Goal: Information Seeking & Learning: Find specific page/section

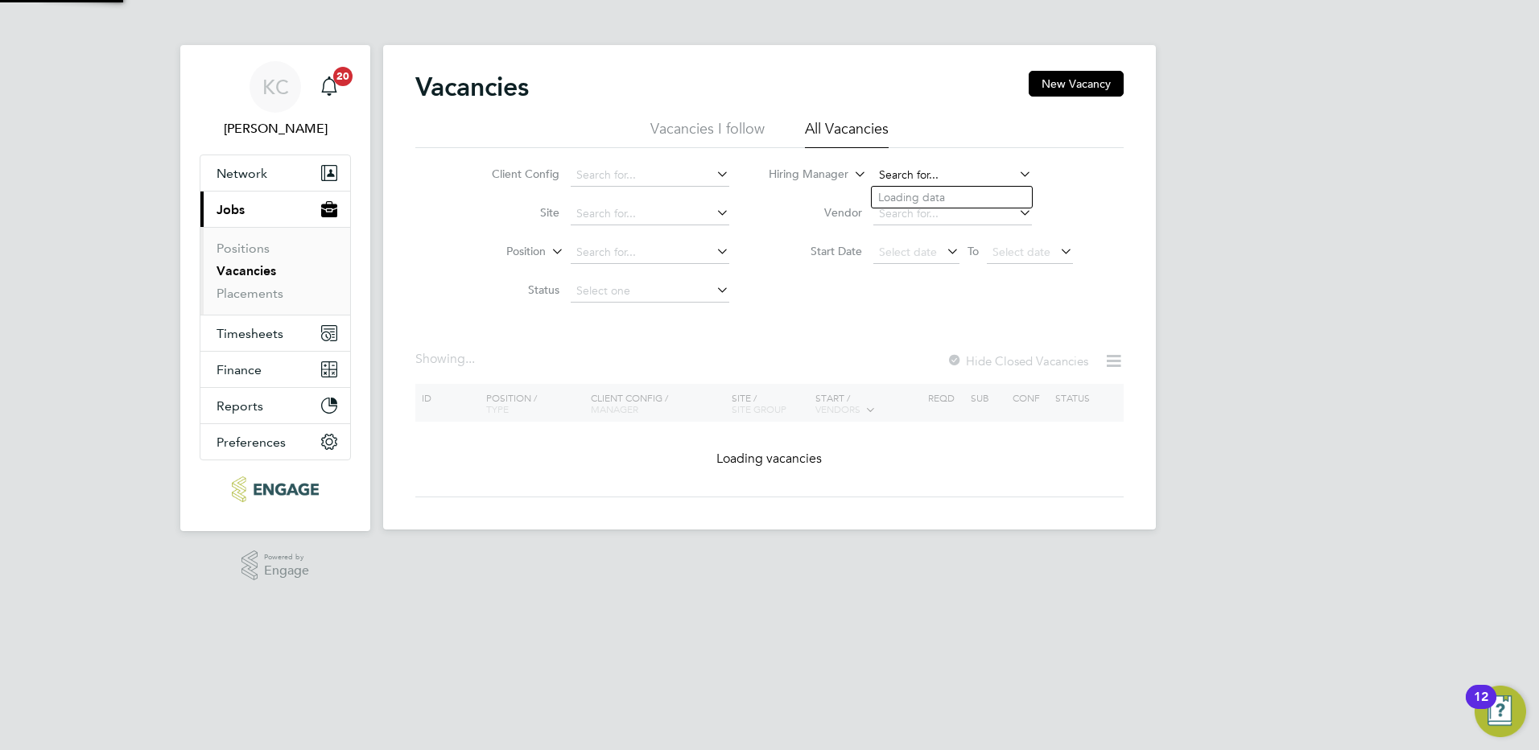
click at [959, 173] on input at bounding box center [952, 175] width 159 height 23
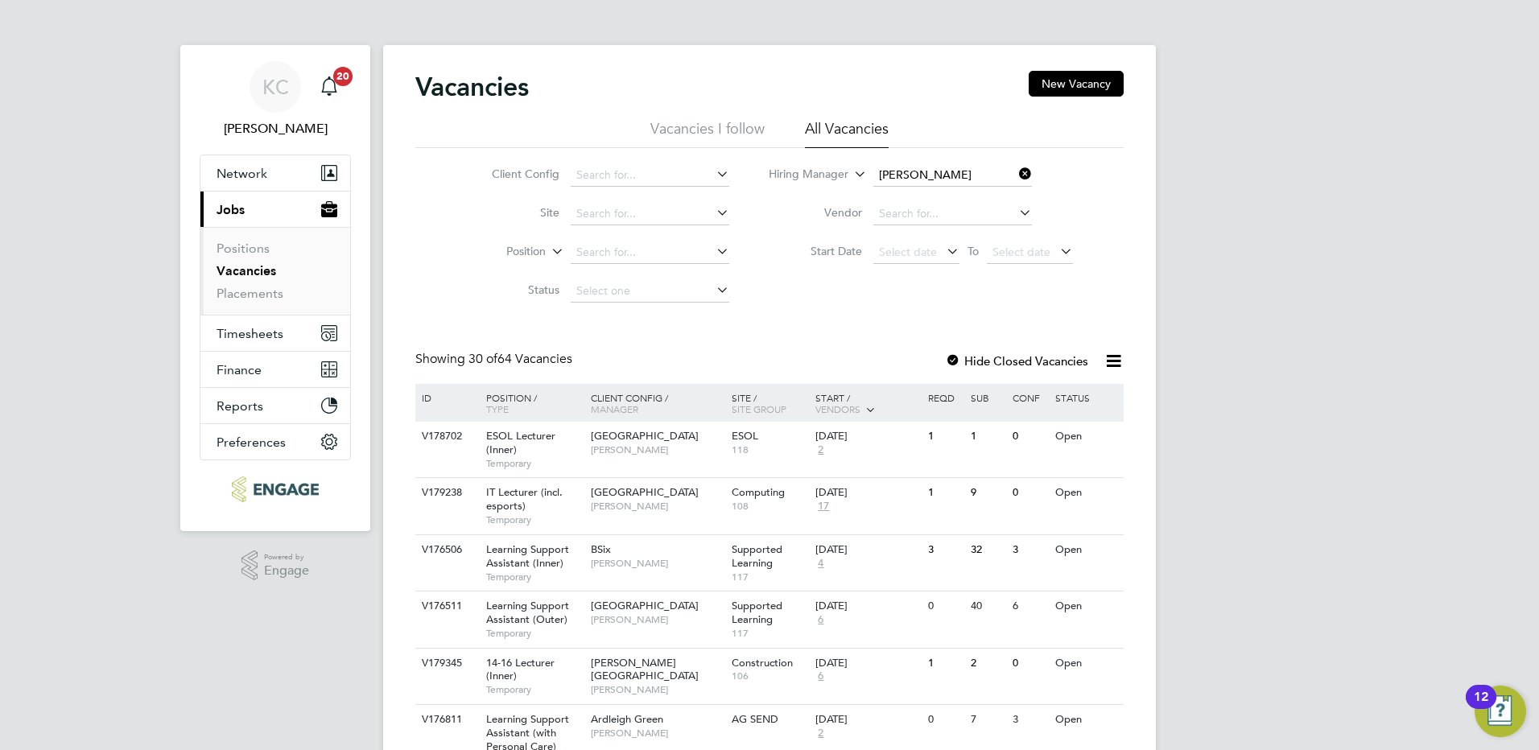
click at [932, 190] on li "Christoph er Roper" at bounding box center [971, 198] width 199 height 22
type input "[PERSON_NAME]"
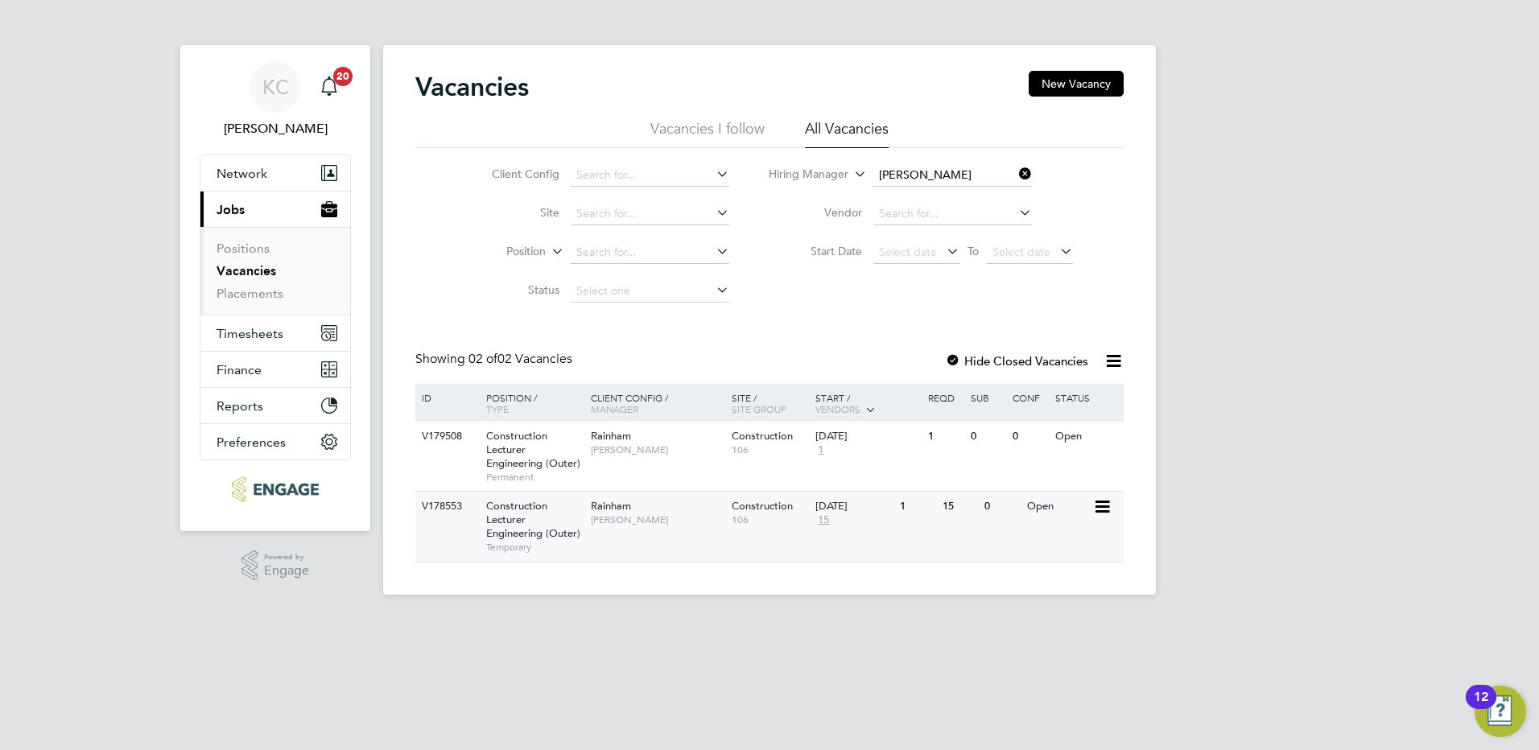
click at [629, 516] on span "[PERSON_NAME]" at bounding box center [657, 519] width 133 height 13
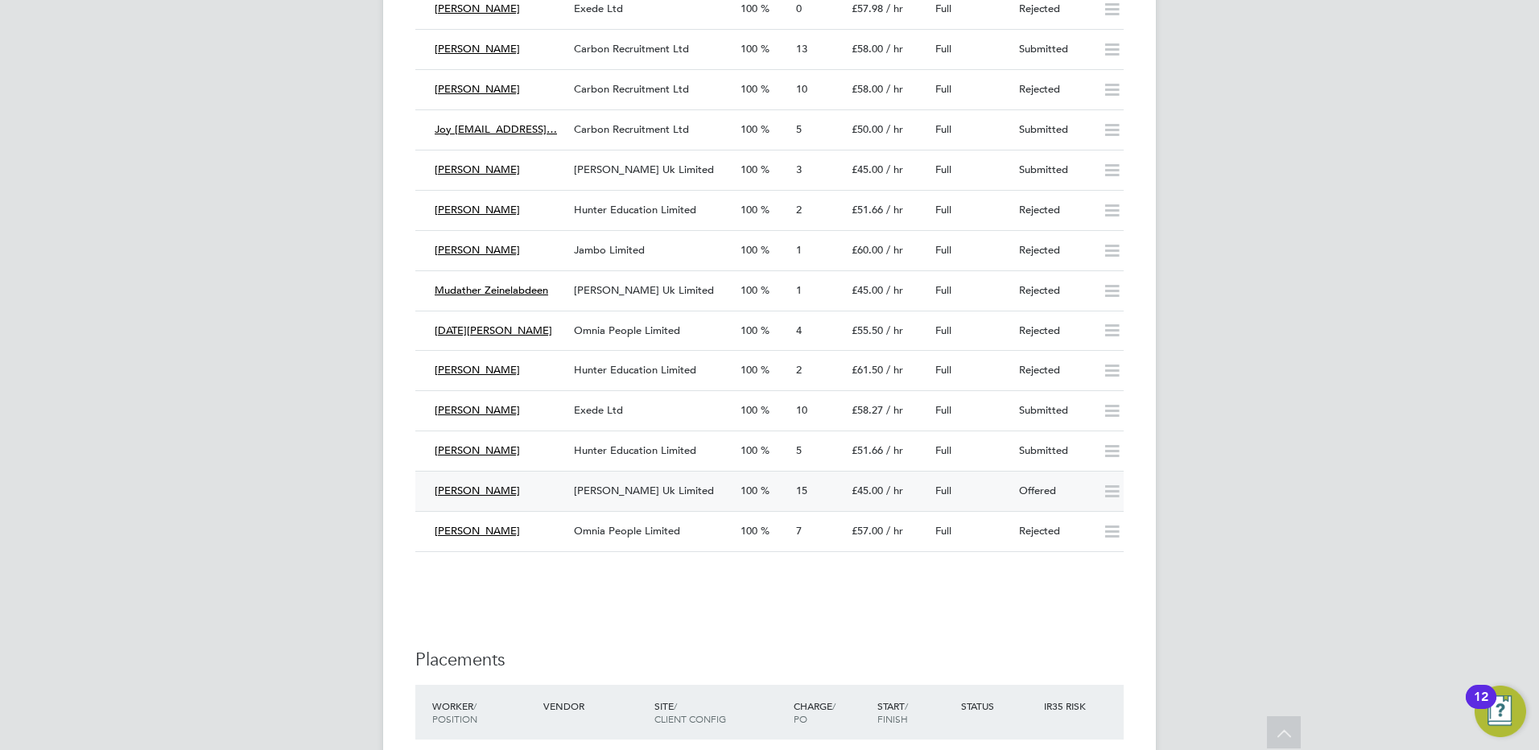
click at [718, 490] on div "[PERSON_NAME] Uk Limited" at bounding box center [650, 491] width 167 height 27
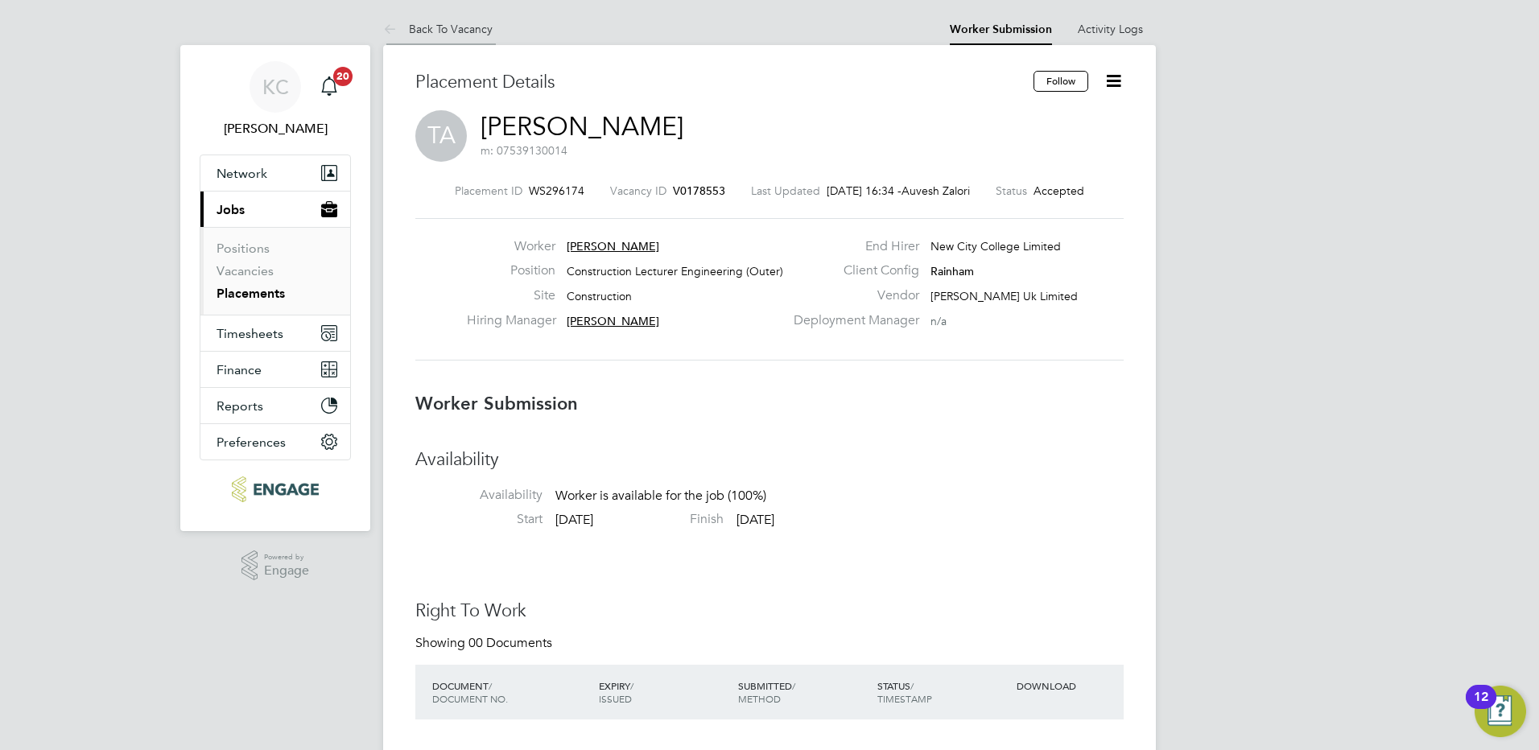
click at [456, 27] on link "Back To Vacancy" at bounding box center [437, 29] width 109 height 14
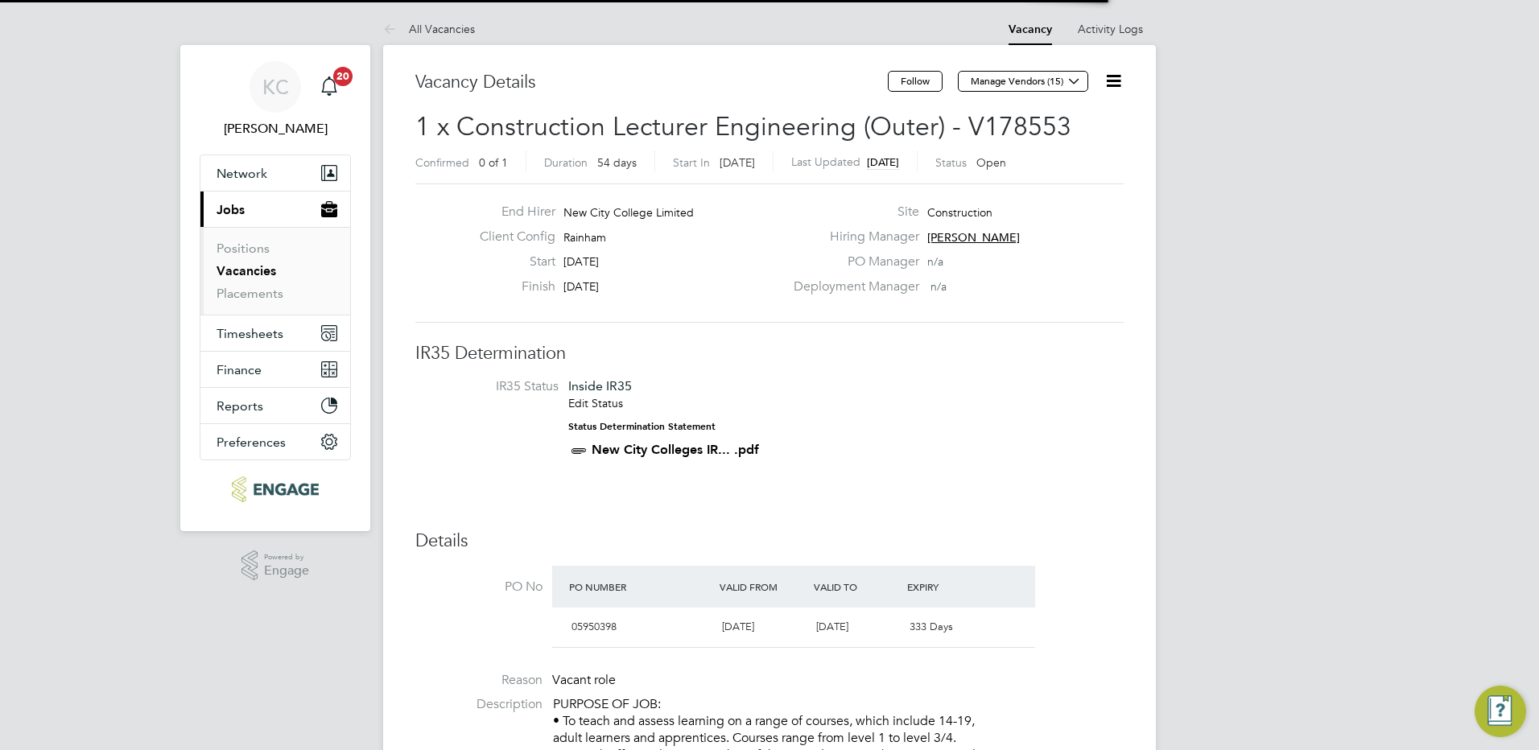
scroll to position [27, 151]
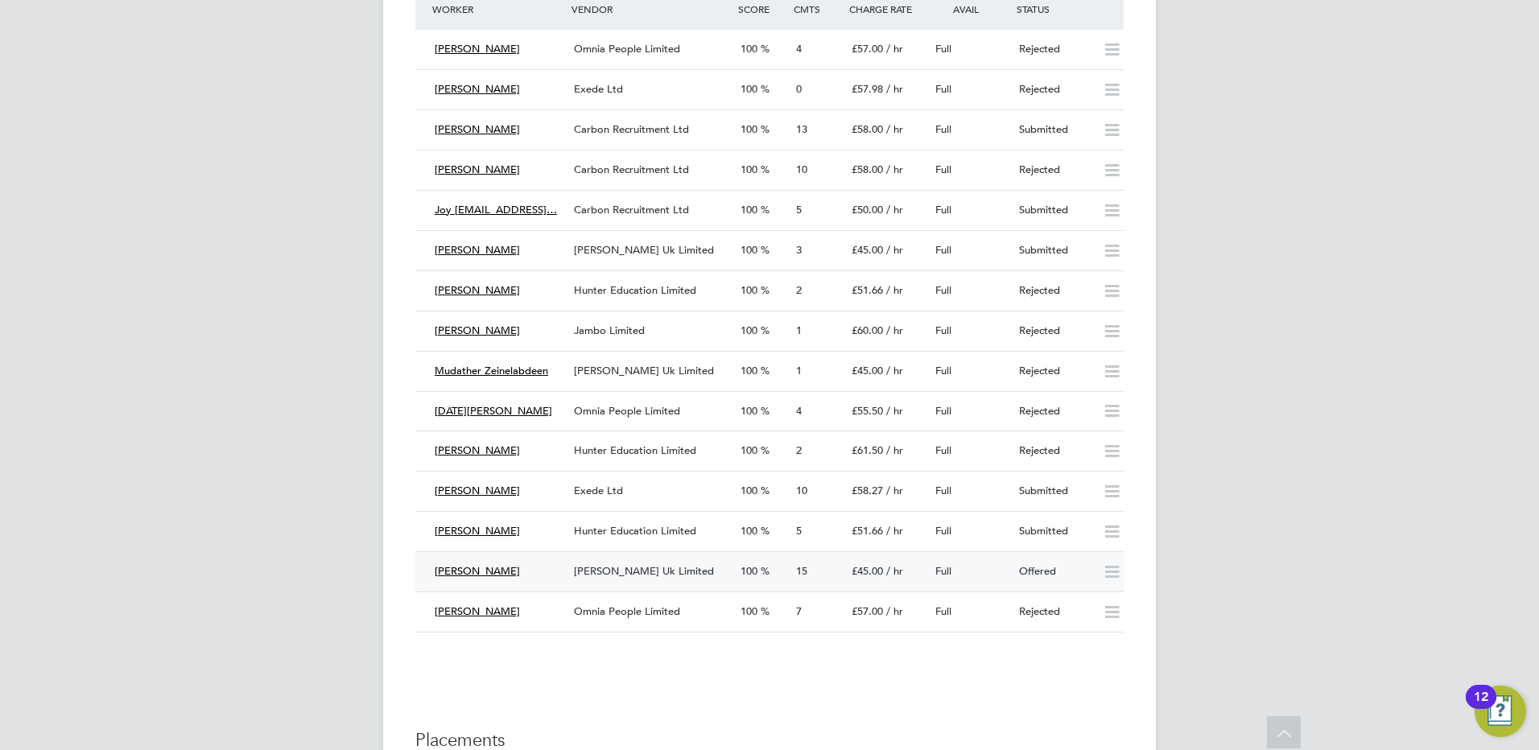
click at [654, 572] on span "[PERSON_NAME] Uk Limited" at bounding box center [644, 571] width 140 height 14
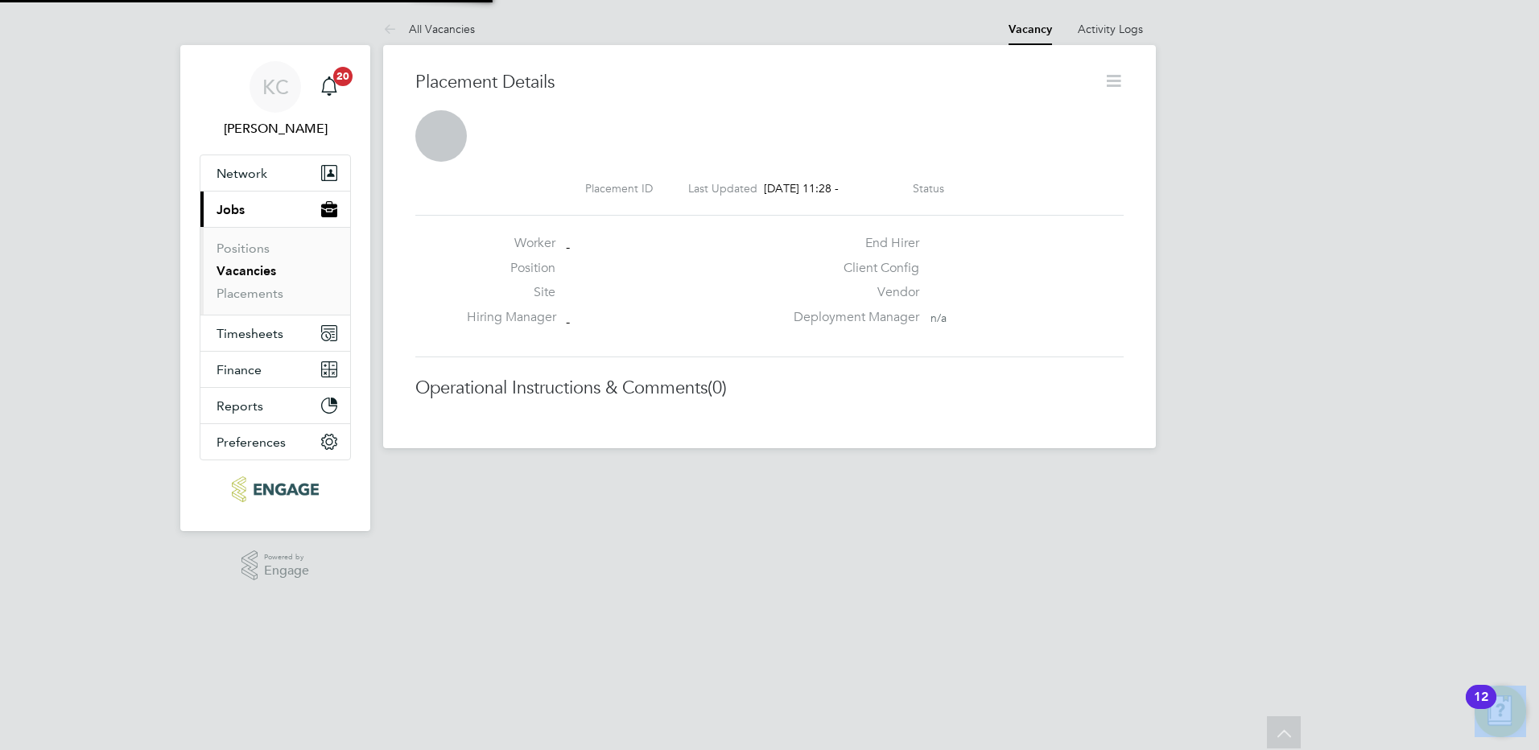
click at [654, 474] on html "[PERSON_NAME] Cattle Notifications 20 Applications: Network Team Members Busine…" at bounding box center [769, 237] width 1539 height 474
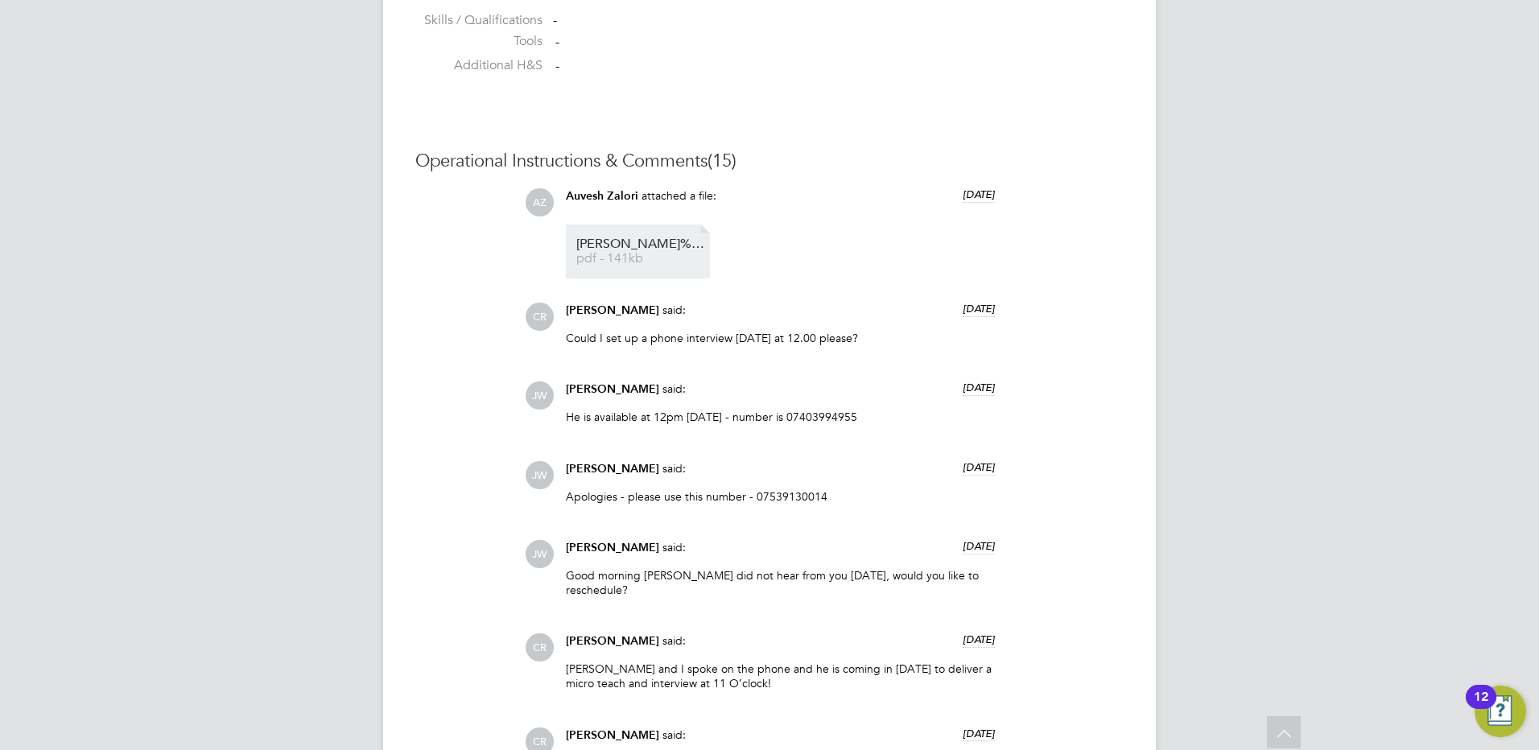
click at [631, 248] on span "[PERSON_NAME]%20Ahmed%20-%20MH%20CV.cleaned" at bounding box center [640, 244] width 129 height 12
